Goal: Task Accomplishment & Management: Manage account settings

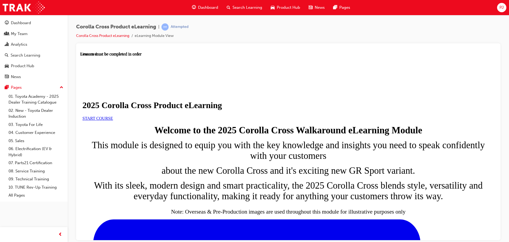
click at [500, 8] on span "PJ" at bounding box center [502, 8] width 4 height 6
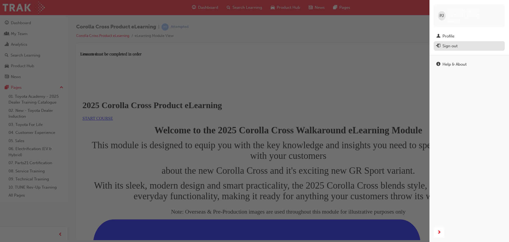
click at [452, 43] on div "Sign out" at bounding box center [450, 46] width 15 height 6
